Goal: Task Accomplishment & Management: Manage account settings

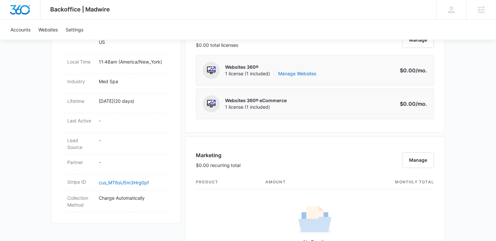
scroll to position [278, 0]
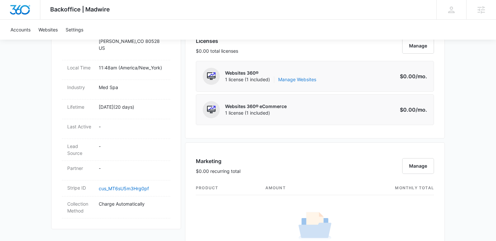
click at [308, 80] on link "Manage Websites" at bounding box center [297, 79] width 38 height 7
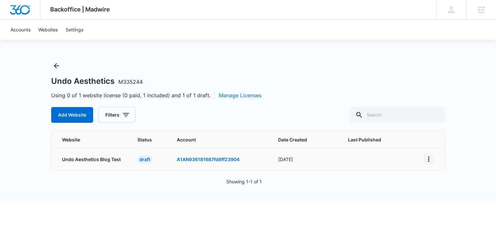
click at [429, 158] on icon "View More" at bounding box center [428, 159] width 1 height 5
click at [434, 175] on link "Edit Website" at bounding box center [444, 178] width 27 height 6
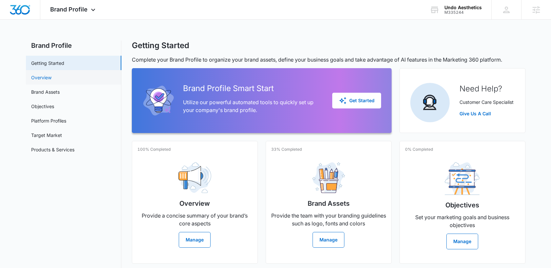
click at [51, 79] on link "Overview" at bounding box center [41, 77] width 20 height 7
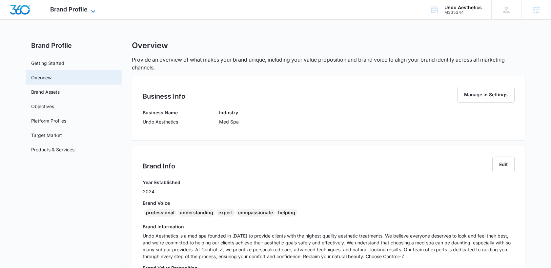
click at [82, 12] on span "Brand Profile" at bounding box center [68, 9] width 37 height 7
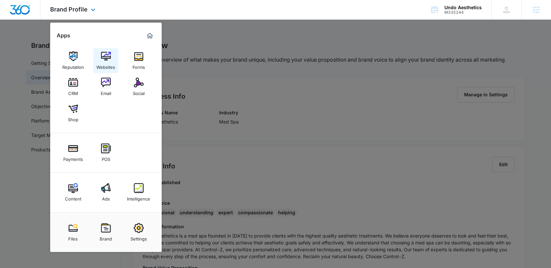
click at [111, 63] on div "Websites" at bounding box center [105, 65] width 19 height 9
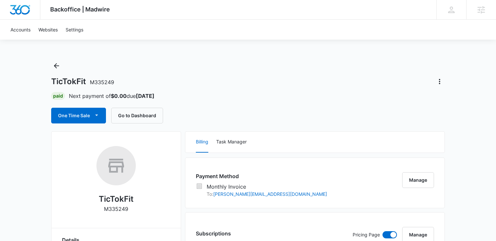
click at [115, 207] on p "M335249" at bounding box center [116, 209] width 24 height 8
copy p "M335249"
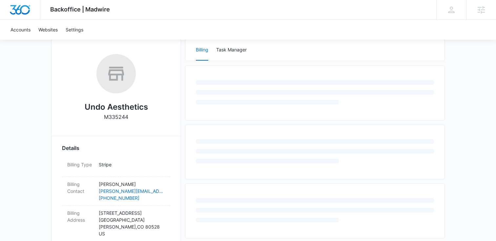
scroll to position [80, 0]
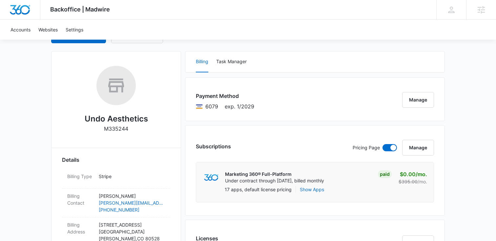
click at [112, 128] on p "M335244" at bounding box center [116, 129] width 24 height 8
copy p "M335244"
click at [124, 115] on h2 "Undo Aesthetics" at bounding box center [116, 119] width 63 height 12
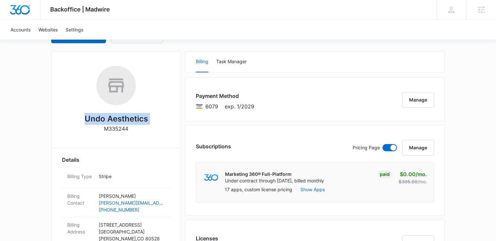
click at [124, 115] on h2 "Undo Aesthetics" at bounding box center [116, 119] width 63 height 12
copy h2 "Undo Aesthetics"
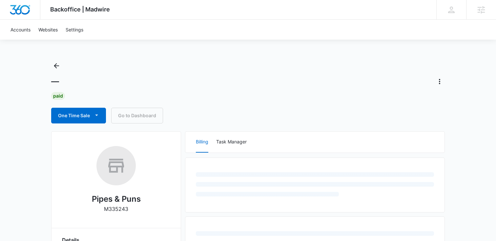
click at [118, 210] on p "M335243" at bounding box center [116, 209] width 24 height 8
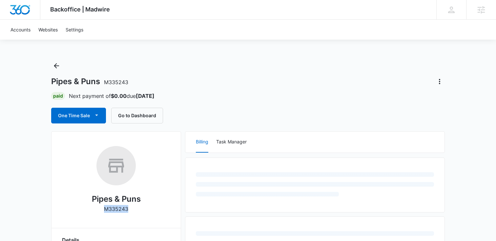
copy p "M335243"
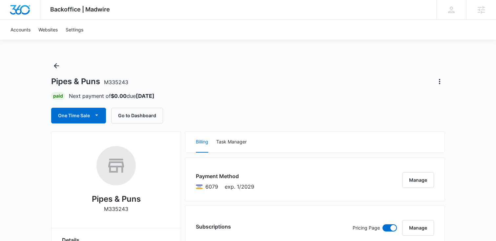
click at [105, 203] on h2 "Pipes & Puns" at bounding box center [116, 199] width 49 height 12
copy h2 "Pipes & Puns"
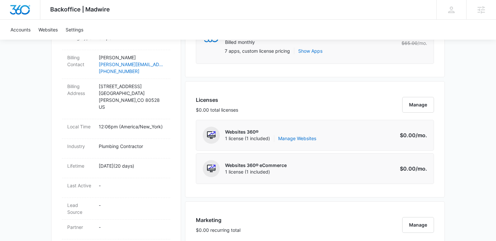
scroll to position [220, 0]
click at [286, 138] on link "Manage Websites" at bounding box center [297, 138] width 38 height 7
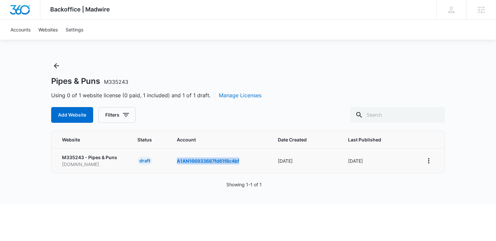
drag, startPoint x: 238, startPoint y: 162, endPoint x: 175, endPoint y: 162, distance: 63.3
click at [175, 162] on td "A1AN166933687fd61f8c4bf" at bounding box center [219, 161] width 101 height 25
copy link "A1AN166933687fd61f8c4bf"
click at [198, 108] on div "Add Website Filters" at bounding box center [247, 115] width 393 height 16
click at [431, 160] on icon "View More" at bounding box center [429, 161] width 8 height 8
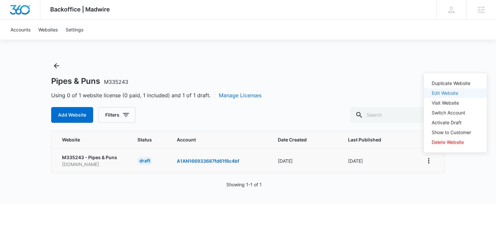
click at [444, 95] on link "Edit Website" at bounding box center [444, 93] width 27 height 6
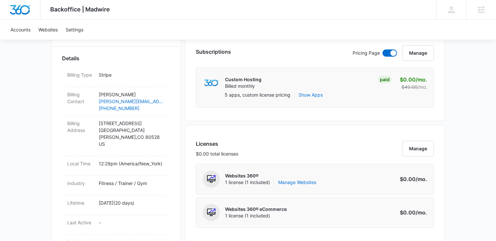
scroll to position [192, 0]
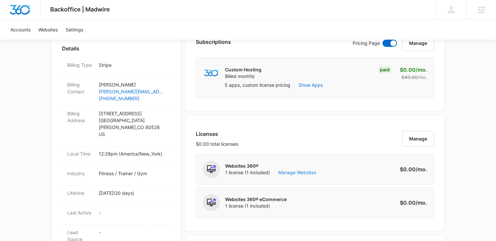
click at [308, 171] on link "Manage Websites" at bounding box center [297, 172] width 38 height 7
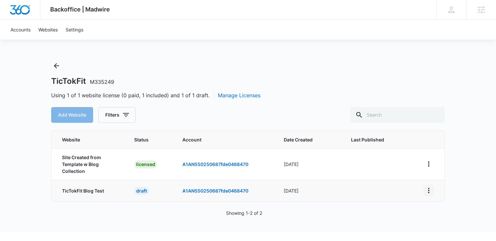
click at [429, 191] on icon "View More" at bounding box center [429, 191] width 8 height 8
click at [445, 206] on div "Backoffice | Madwire Apps Settings [PERSON_NAME] [PERSON_NAME][EMAIL_ADDRESS][P…" at bounding box center [248, 116] width 496 height 232
click at [429, 189] on icon "View More" at bounding box center [429, 191] width 8 height 8
click at [445, 134] on link "Edit Website" at bounding box center [444, 133] width 27 height 6
